Goal: Information Seeking & Learning: Understand process/instructions

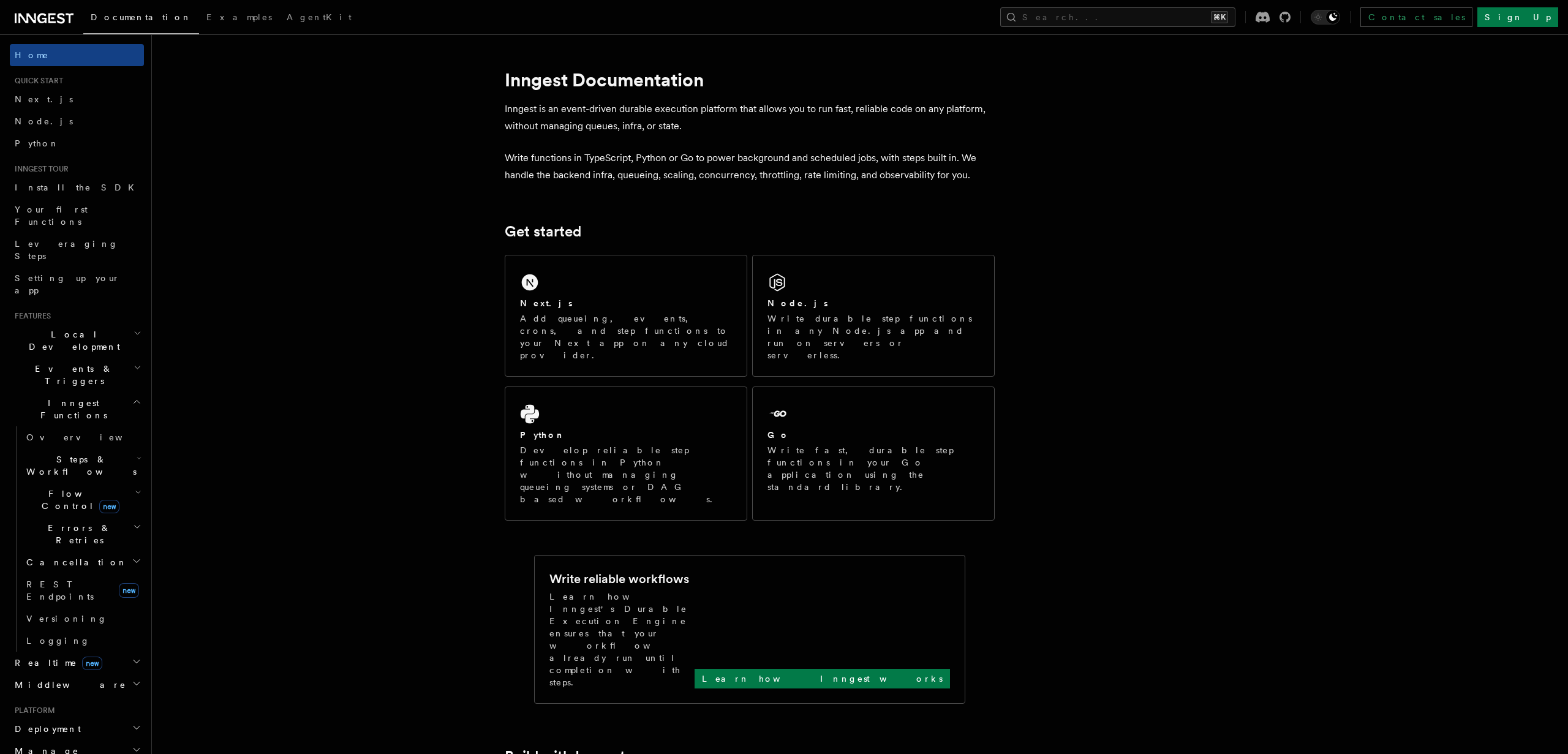
click at [57, 362] on span "Events & Triggers" at bounding box center [72, 375] width 124 height 24
click at [64, 474] on span "Event payload format" at bounding box center [84, 485] width 115 height 22
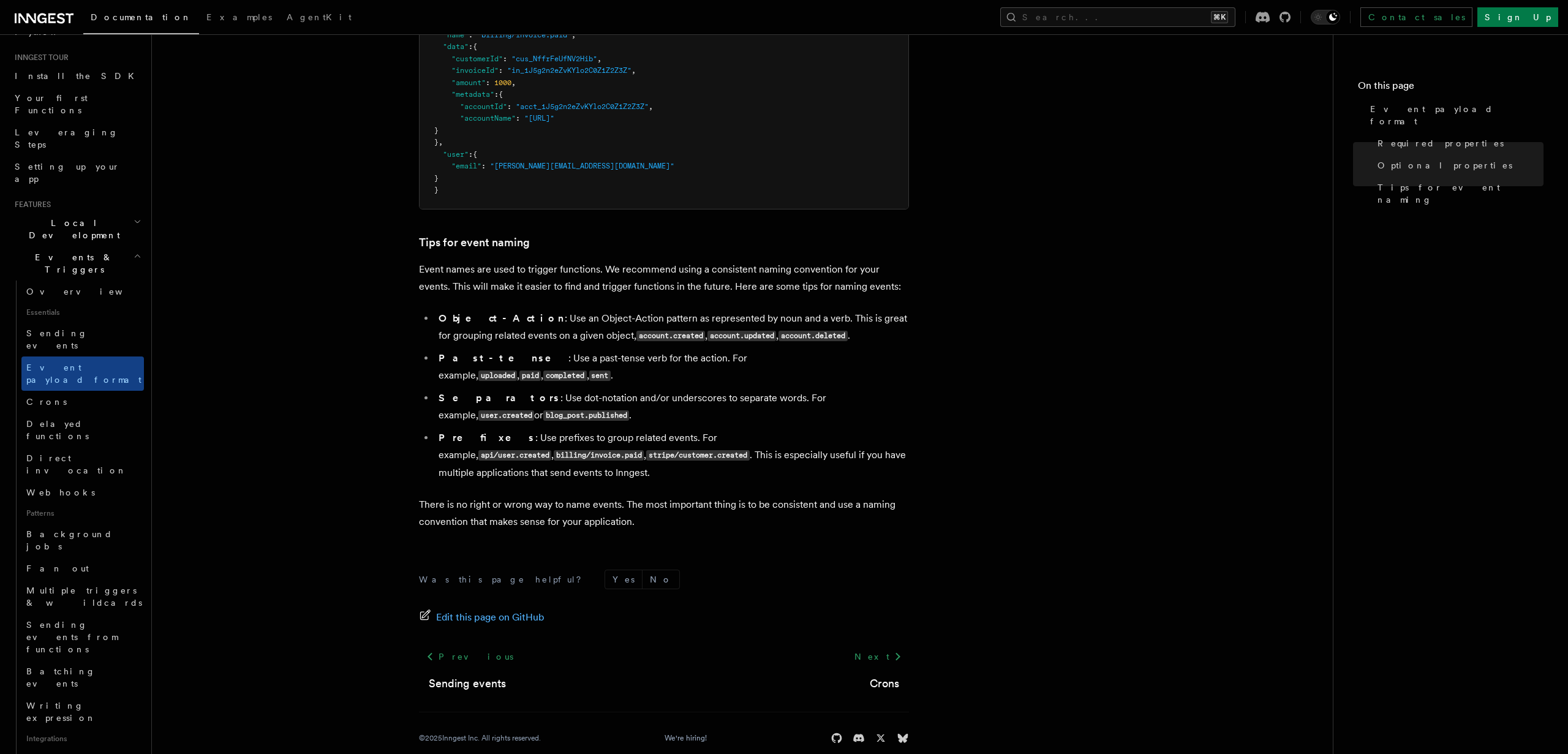
scroll to position [114, 0]
click at [88, 746] on link "Neon" at bounding box center [82, 756] width 122 height 22
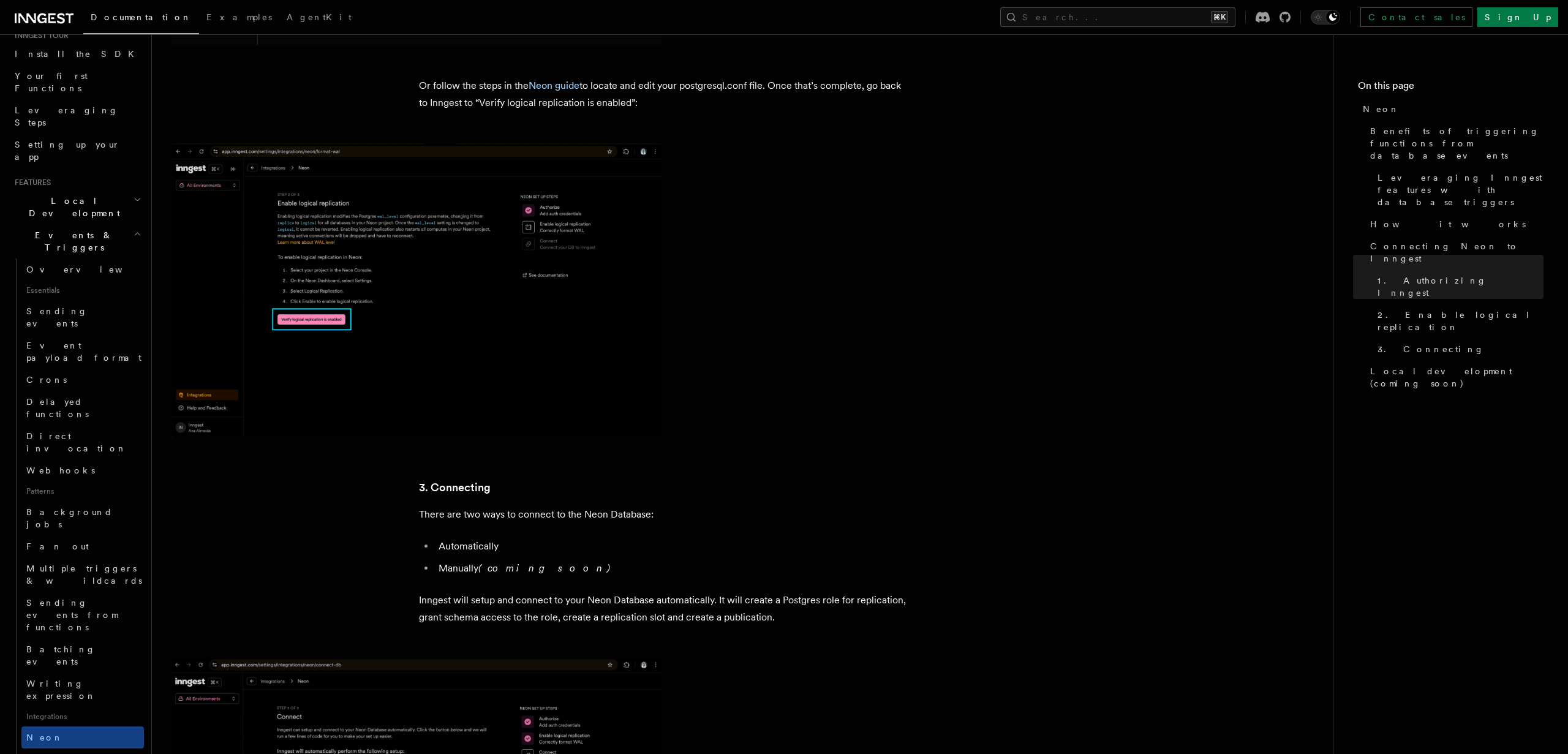
scroll to position [133, 0]
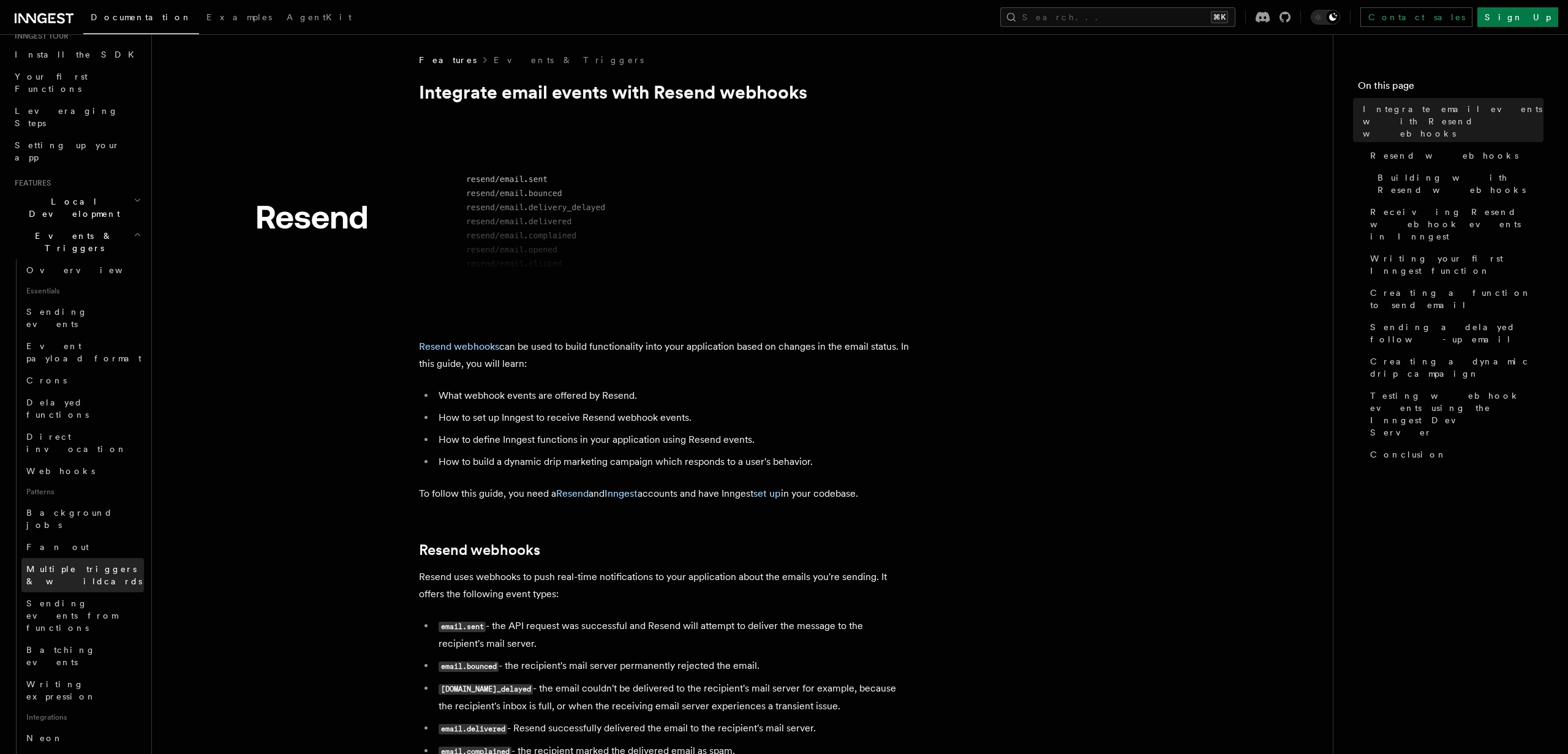
click at [93, 558] on link "Multiple triggers & wildcards" at bounding box center [82, 575] width 122 height 34
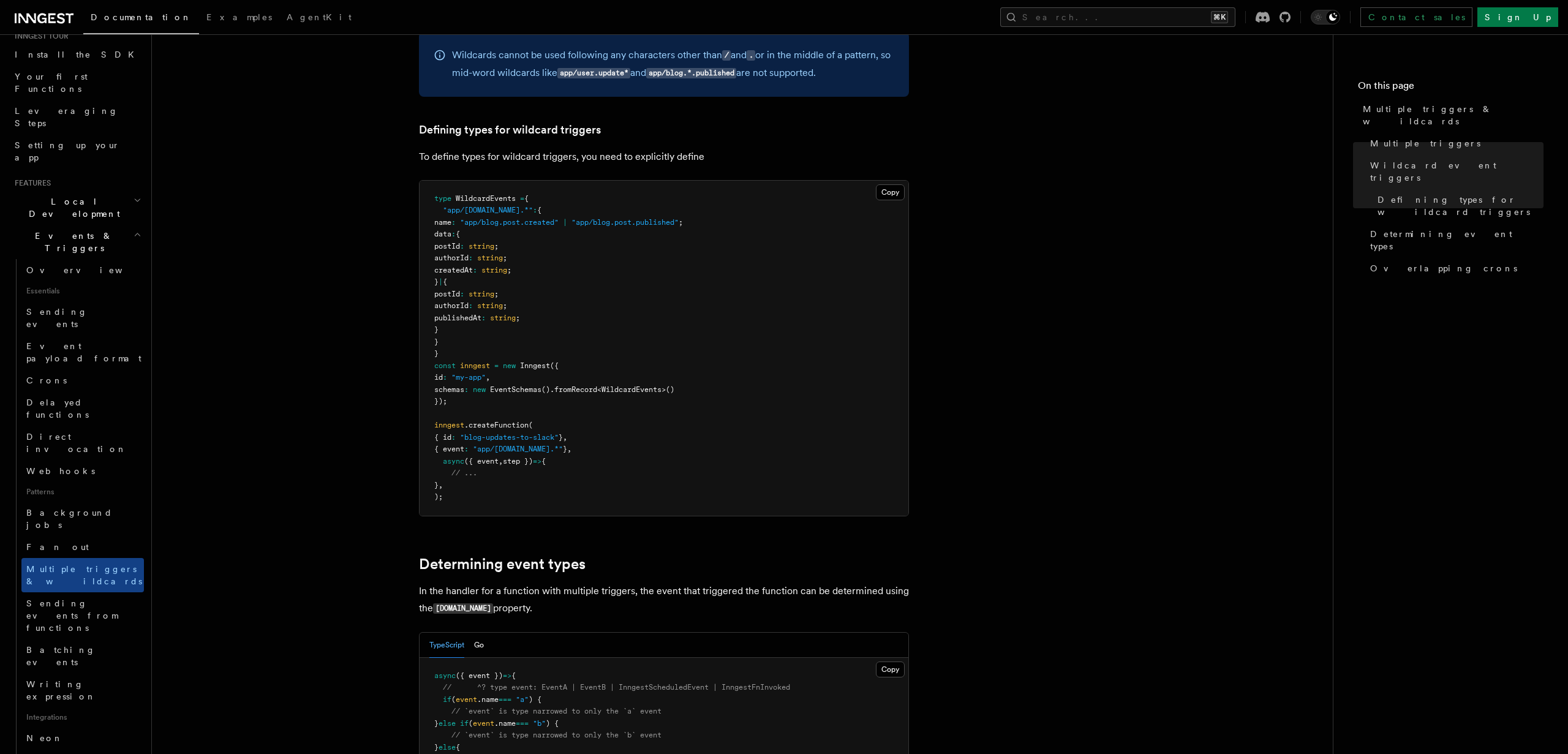
scroll to position [704, 0]
click at [89, 679] on span "Writing expression" at bounding box center [61, 690] width 69 height 22
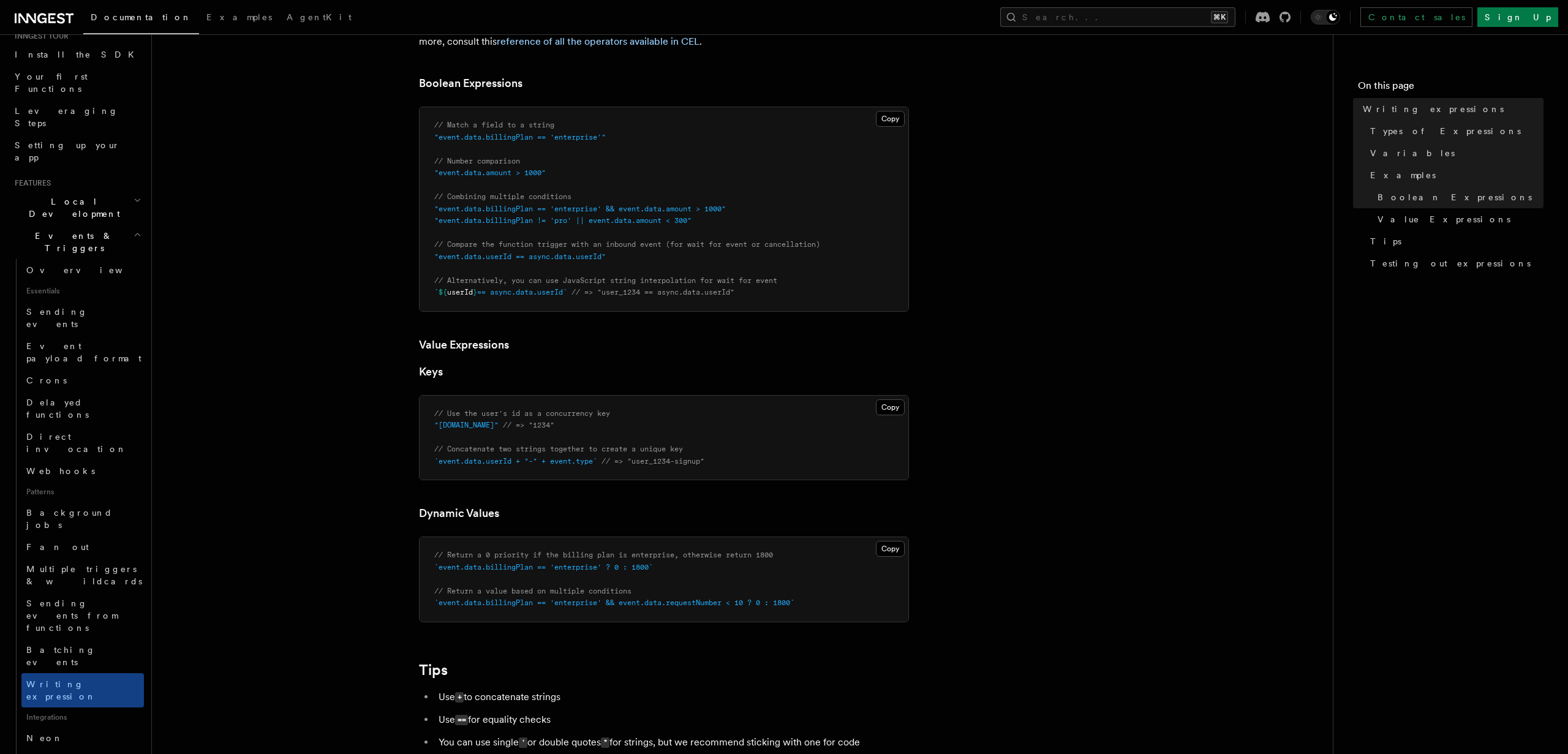
scroll to position [838, 0]
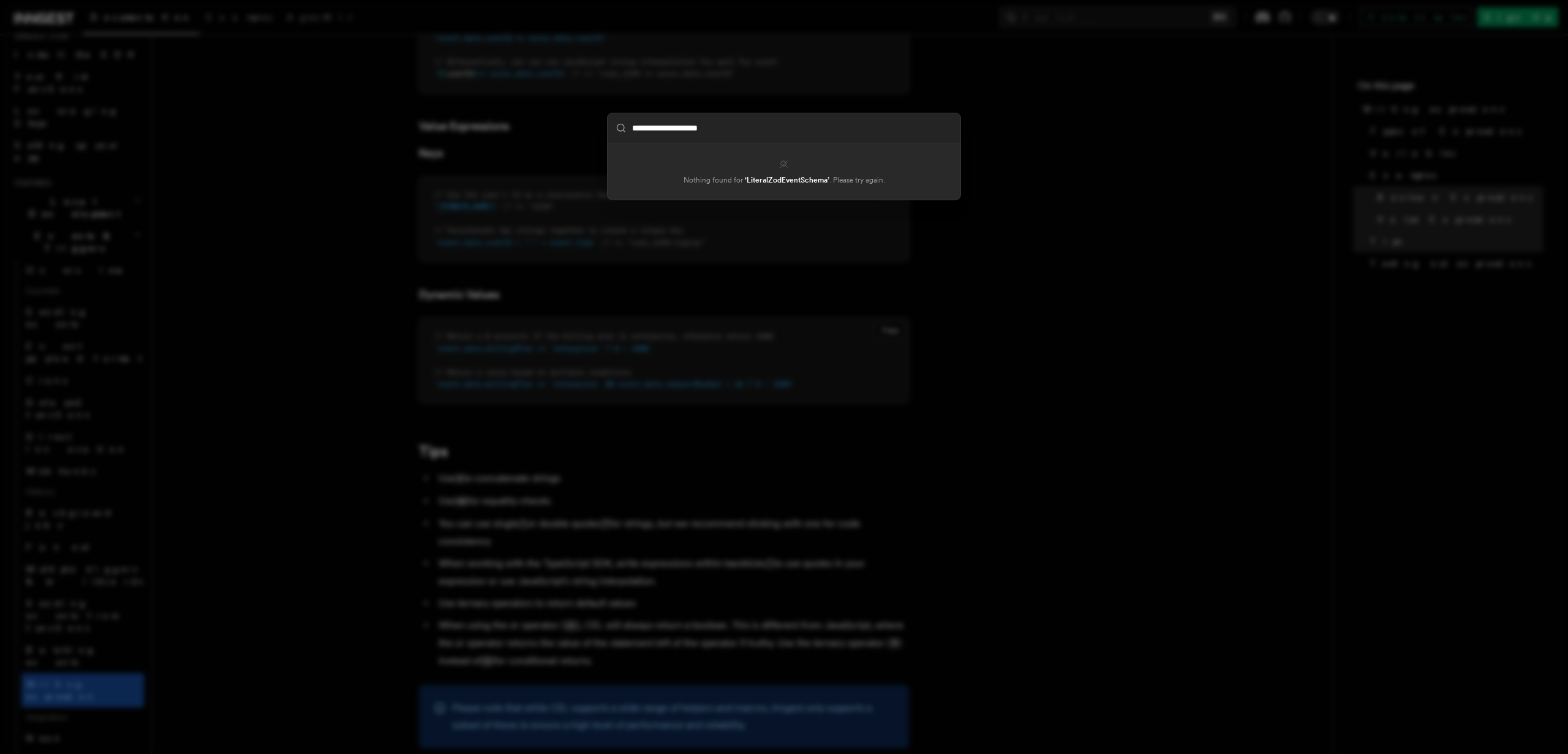
type input "**********"
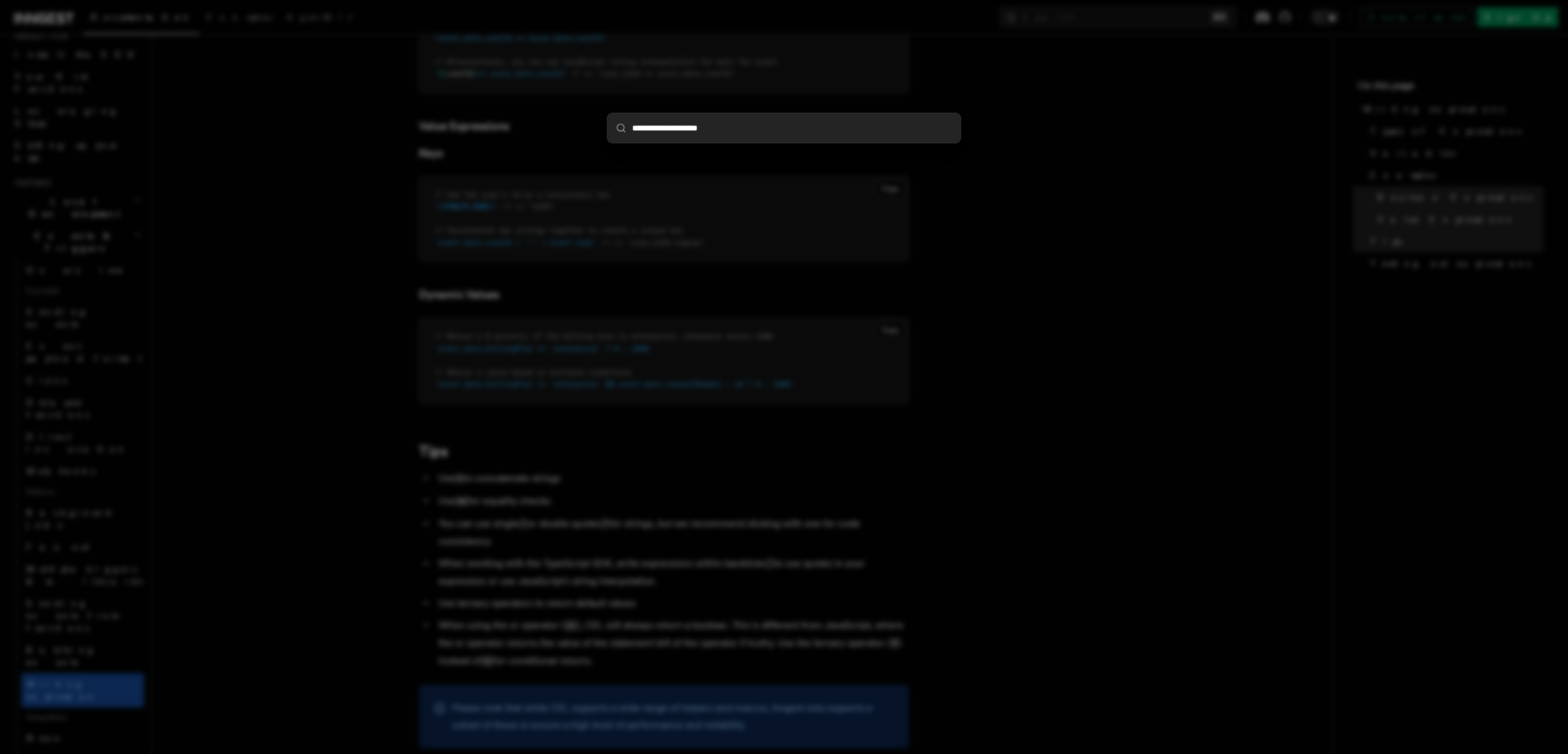
click at [305, 413] on div "**********" at bounding box center [784, 377] width 1568 height 754
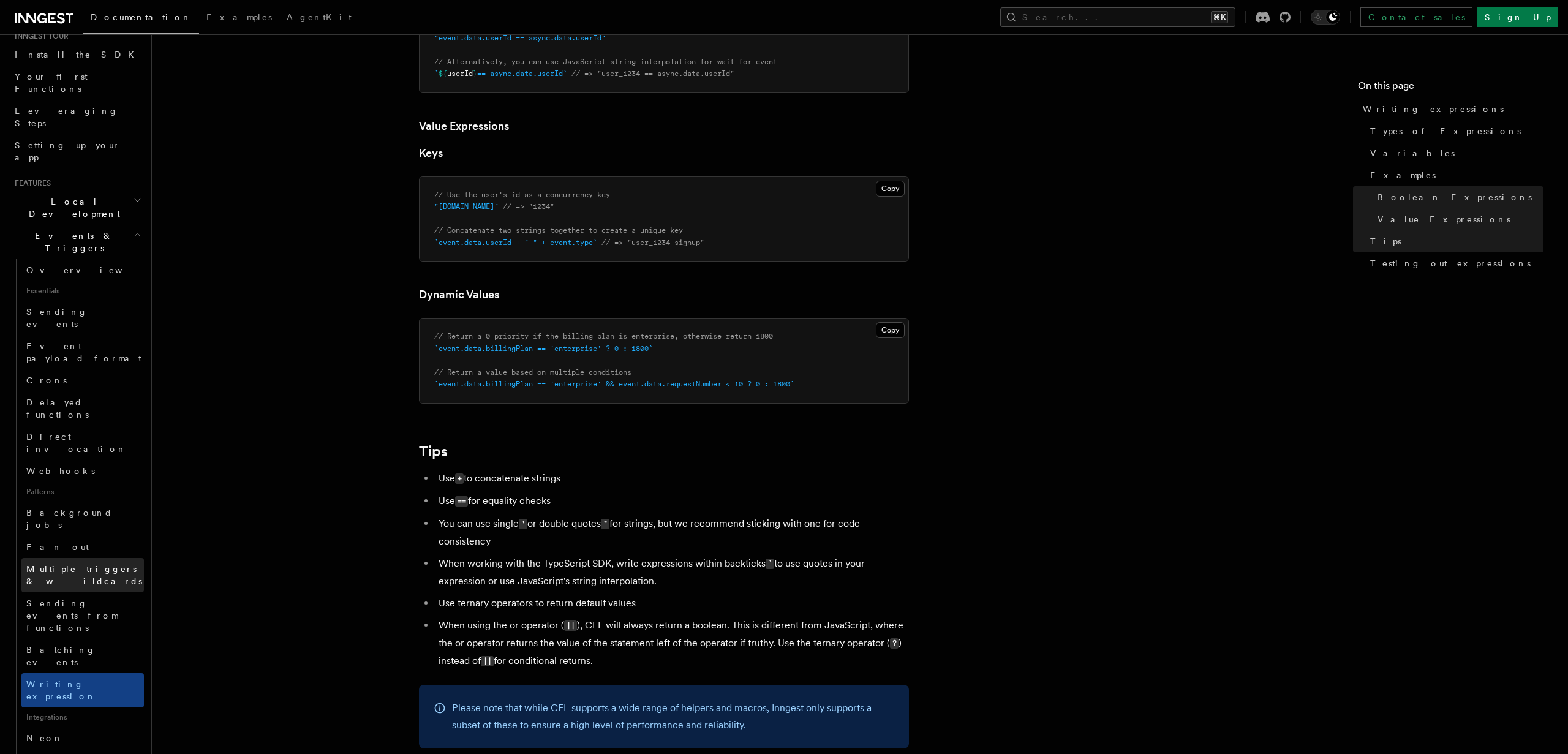
scroll to position [704, 0]
